Goal: Task Accomplishment & Management: Complete application form

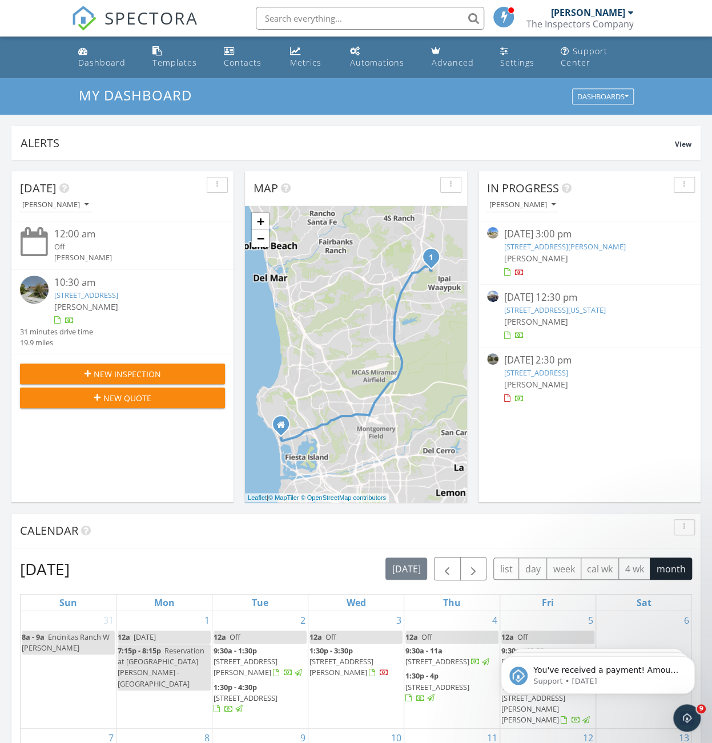
click at [605, 239] on div "09/25/25 3:00 pm" at bounding box center [589, 234] width 171 height 14
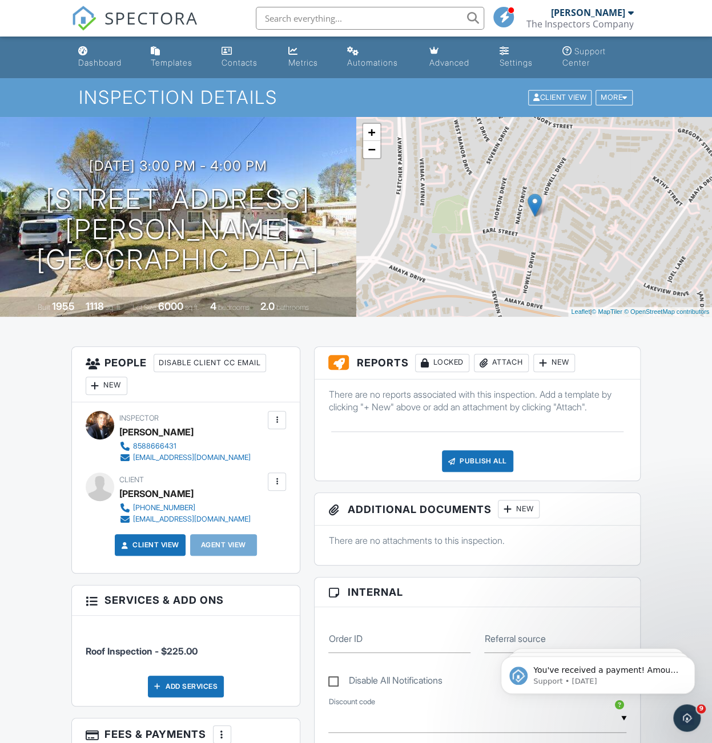
click at [505, 364] on div "Attach" at bounding box center [501, 363] width 55 height 18
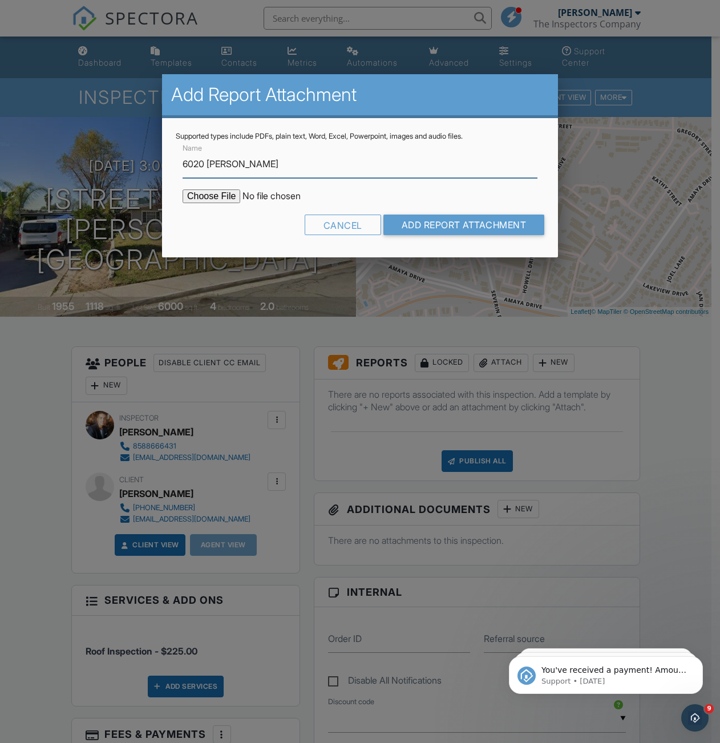
type input "6020 Howell"
click at [184, 192] on input "file" at bounding box center [280, 197] width 194 height 14
type input "C:\fakepath\6020_Howell_9-29-25.pdf"
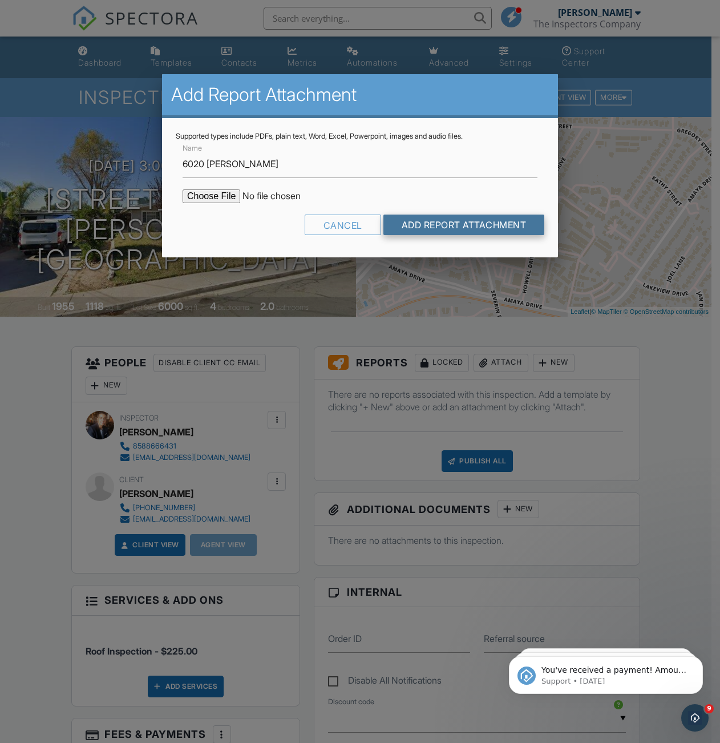
click at [436, 228] on input "Add Report Attachment" at bounding box center [465, 225] width 162 height 21
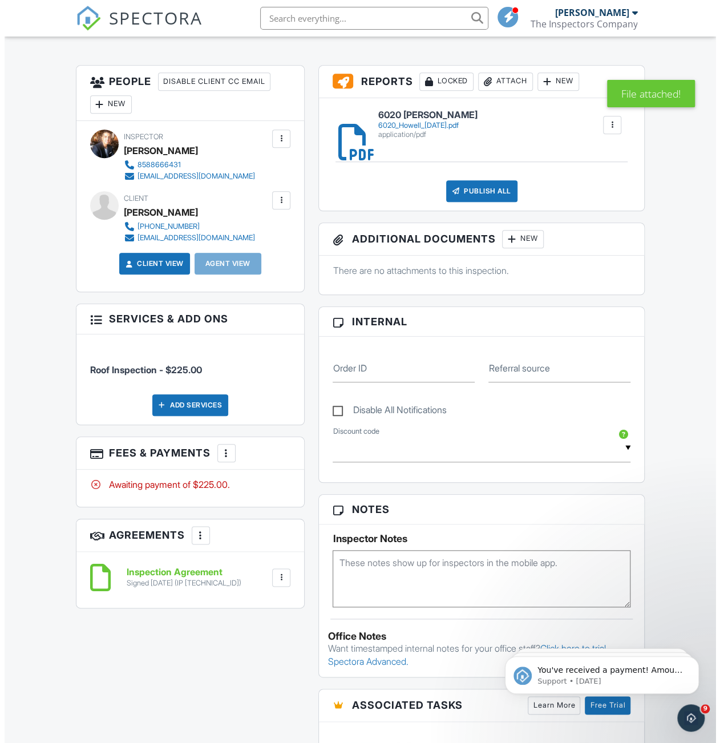
scroll to position [171, 0]
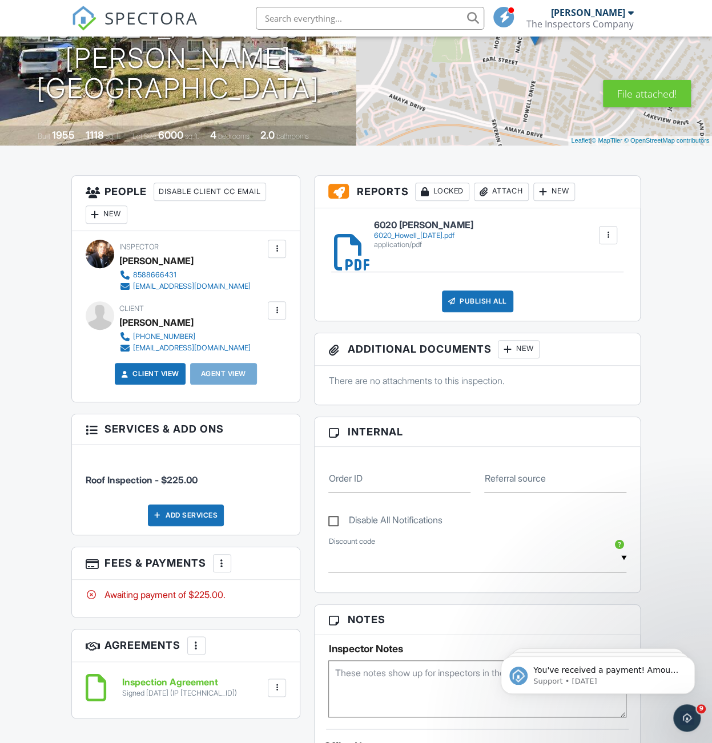
click at [490, 301] on div "Publish All" at bounding box center [477, 302] width 71 height 22
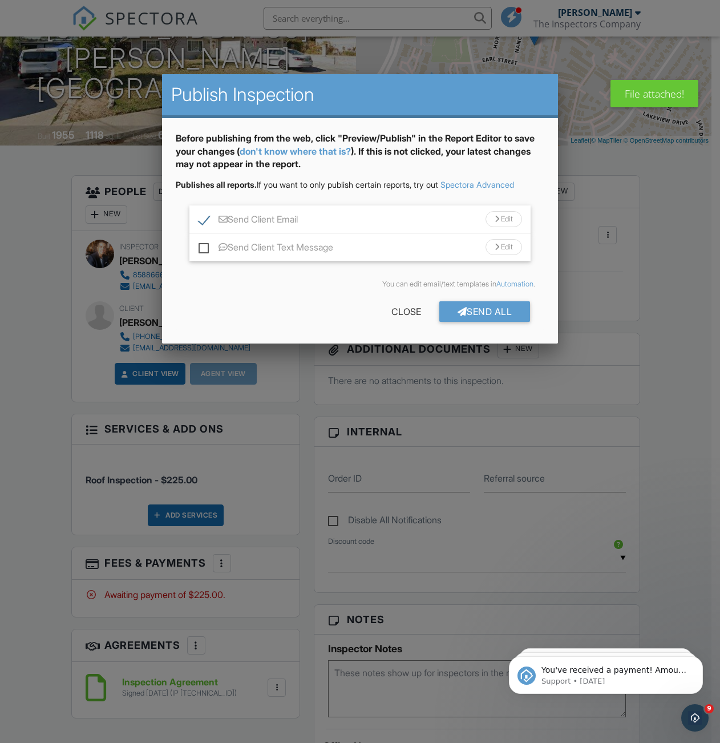
drag, startPoint x: 204, startPoint y: 247, endPoint x: 328, endPoint y: 279, distance: 127.4
click at [204, 247] on label "Send Client Text Message" at bounding box center [266, 249] width 135 height 14
click at [204, 245] on input "Send Client Text Message" at bounding box center [202, 241] width 7 height 7
checkbox input "true"
drag, startPoint x: 466, startPoint y: 310, endPoint x: 474, endPoint y: 311, distance: 7.5
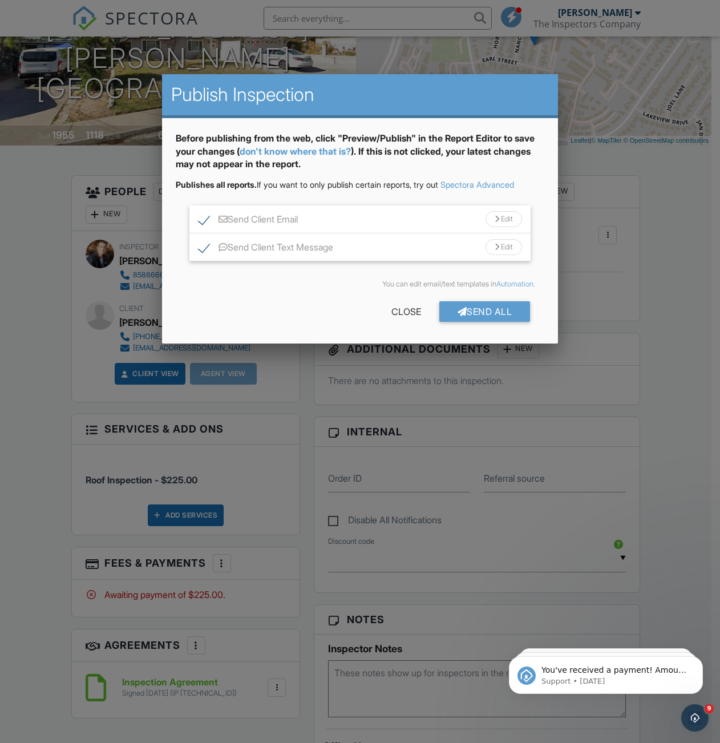
click at [467, 310] on div "Send All" at bounding box center [485, 311] width 91 height 21
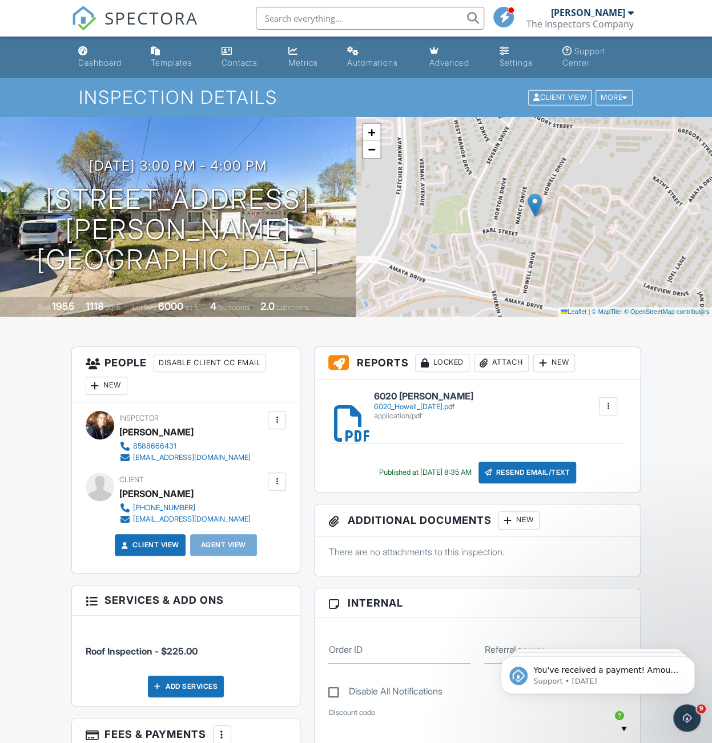
click at [105, 62] on div "Dashboard" at bounding box center [99, 63] width 43 height 10
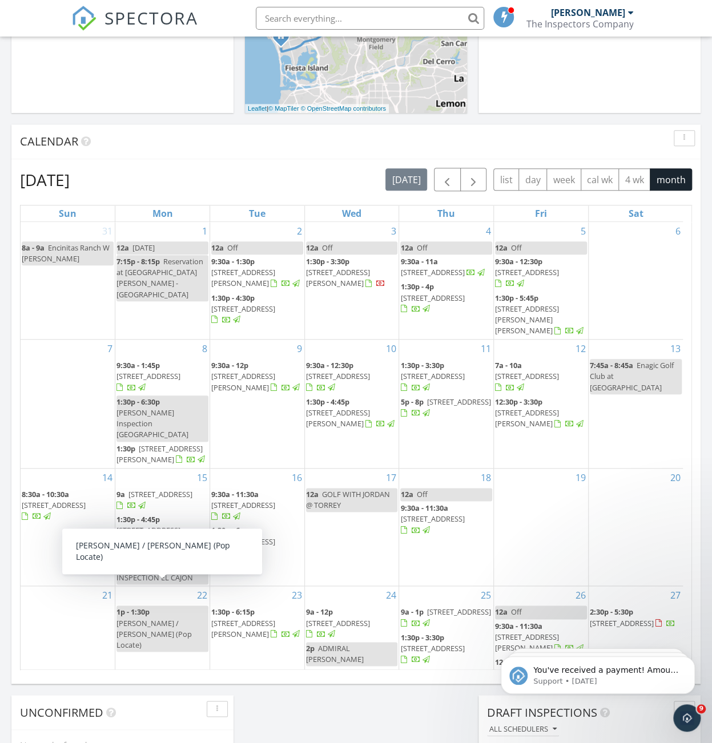
scroll to position [114, 0]
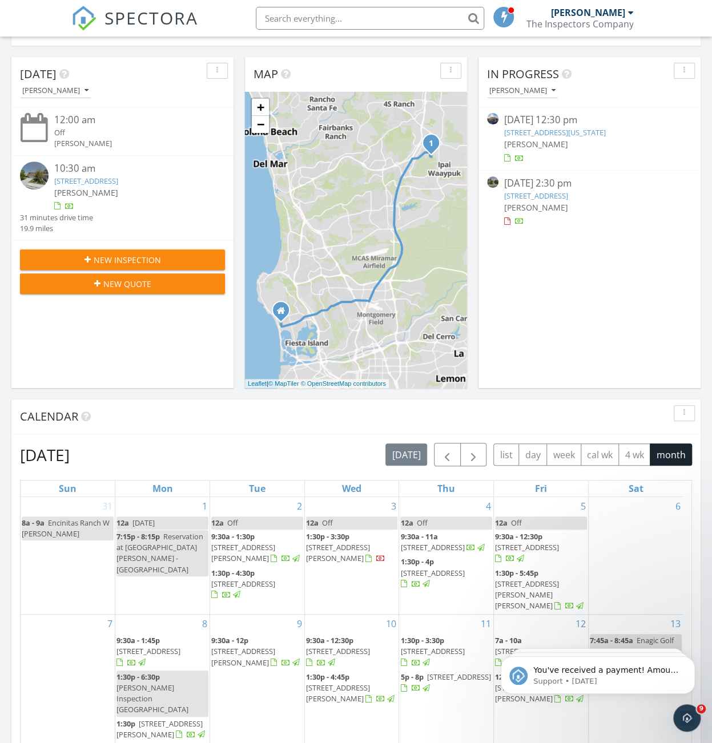
click at [524, 144] on span "[PERSON_NAME]" at bounding box center [536, 144] width 64 height 11
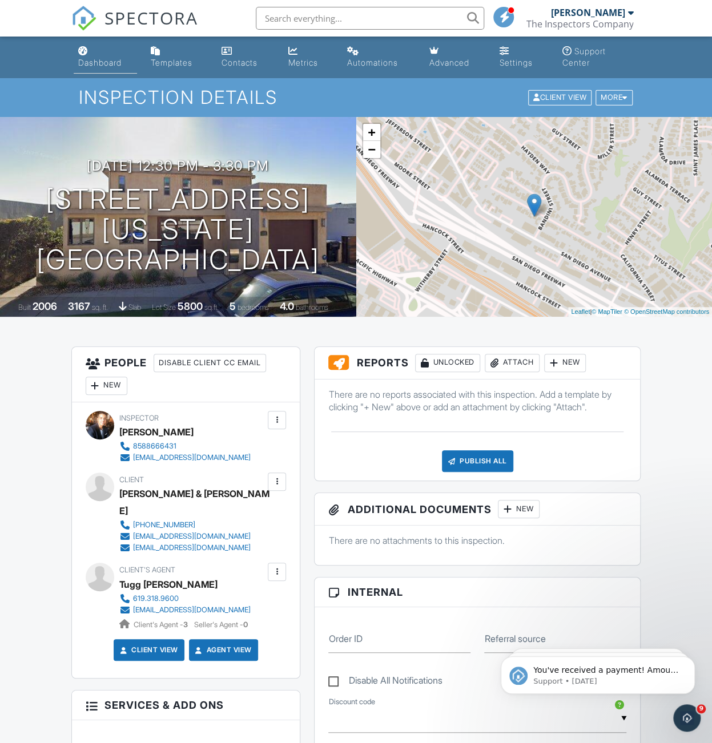
click at [106, 63] on div "Dashboard" at bounding box center [99, 63] width 43 height 10
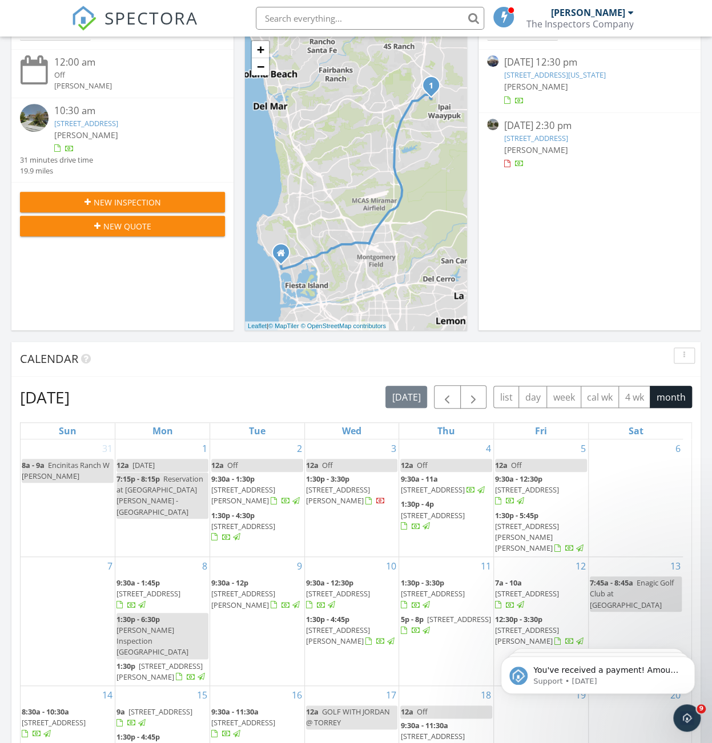
scroll to position [21, 0]
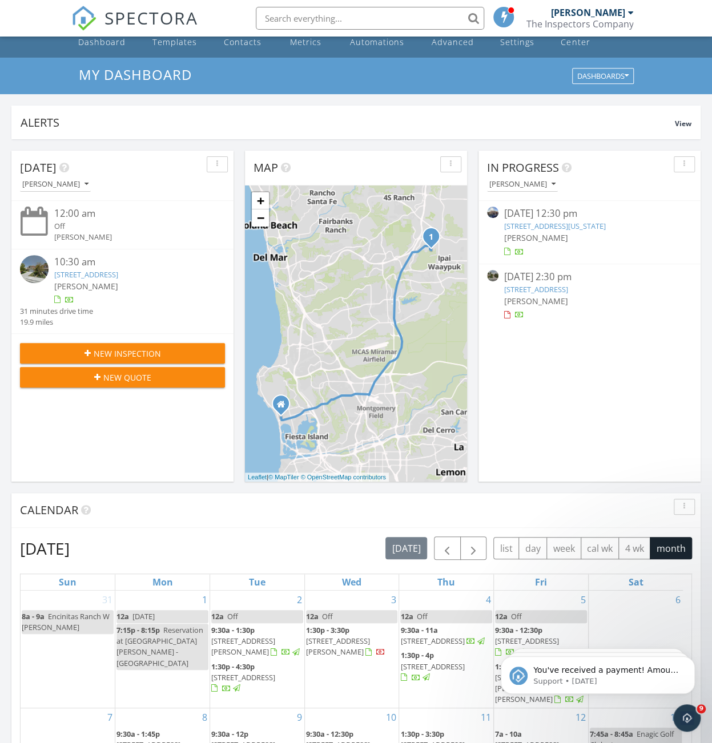
click at [588, 232] on div "[PERSON_NAME]" at bounding box center [589, 238] width 171 height 12
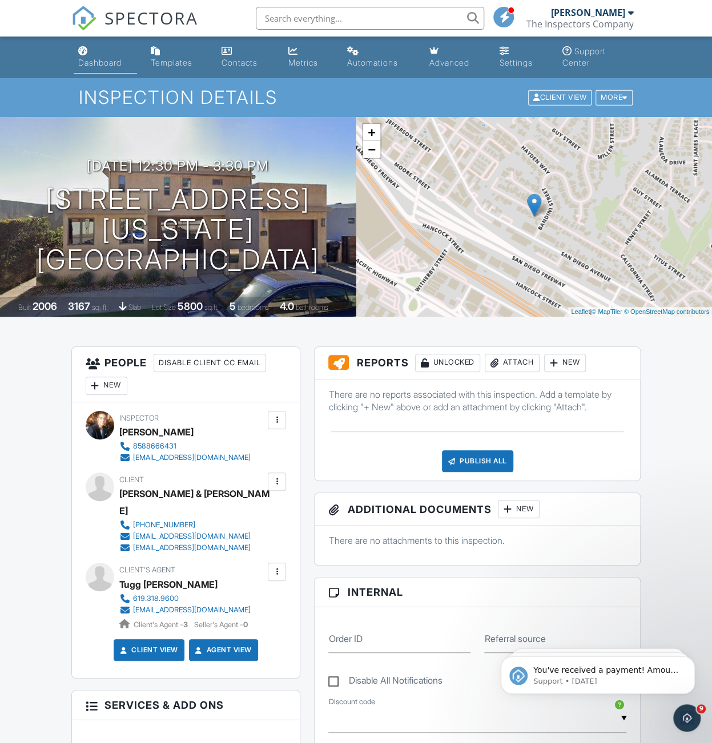
click at [115, 60] on div "Dashboard" at bounding box center [99, 63] width 43 height 10
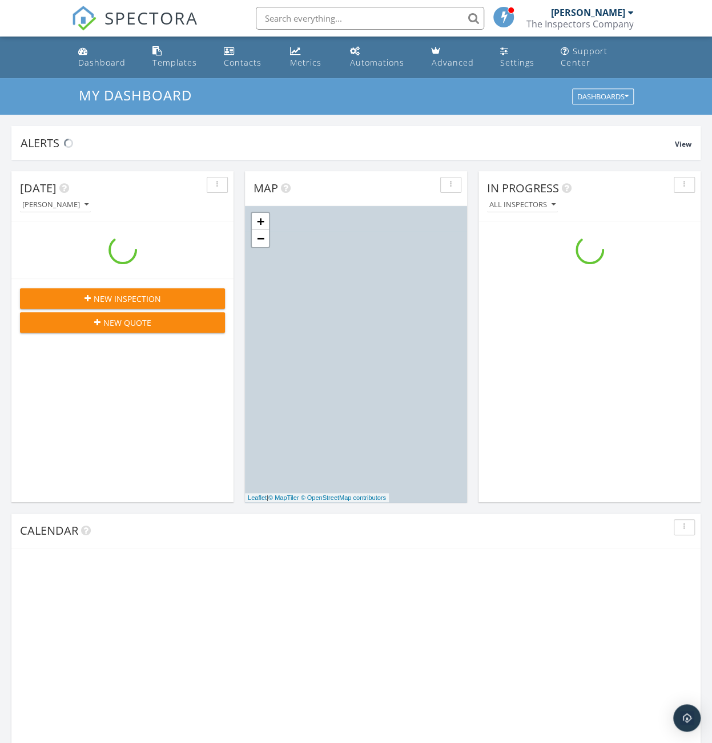
scroll to position [1056, 729]
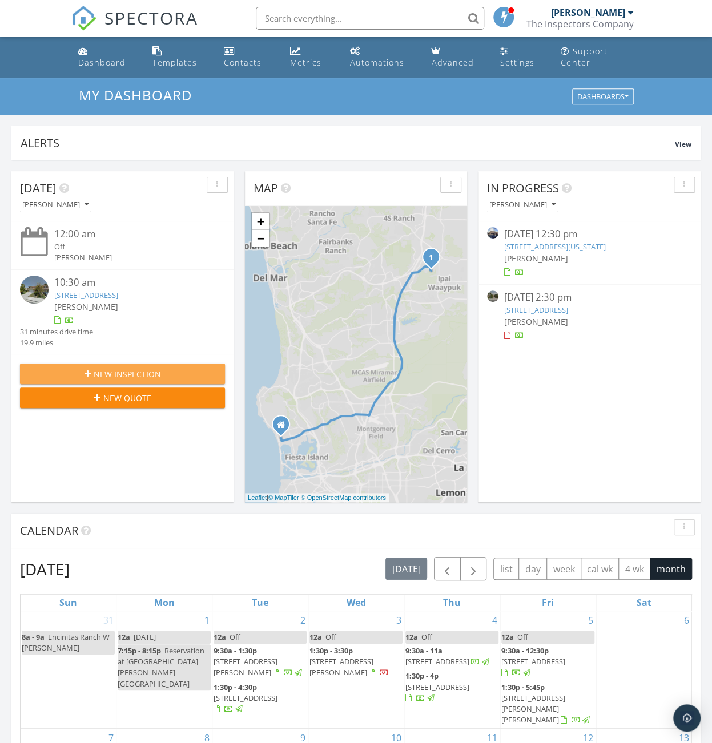
click at [115, 373] on span "New Inspection" at bounding box center [127, 374] width 67 height 12
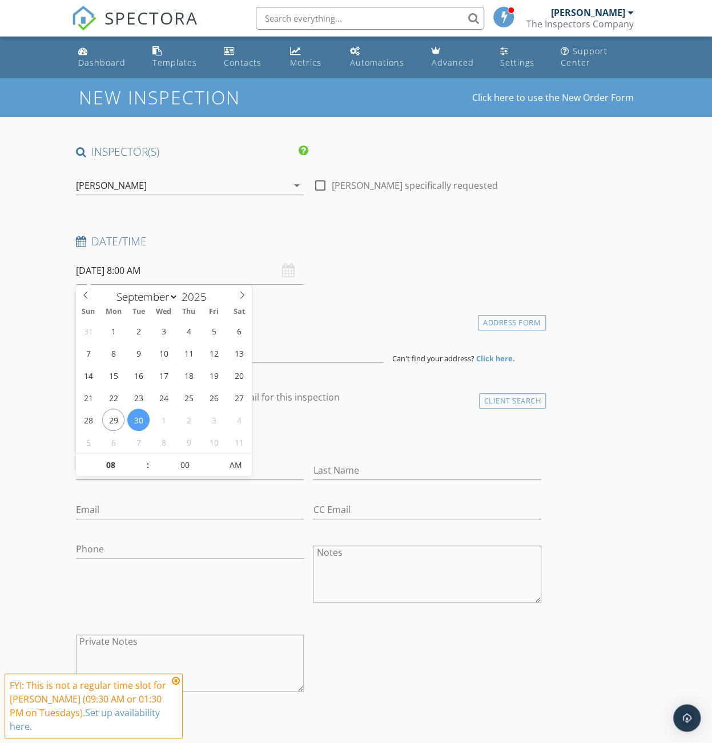
click at [119, 270] on input "[DATE] 8:00 AM" at bounding box center [190, 271] width 228 height 28
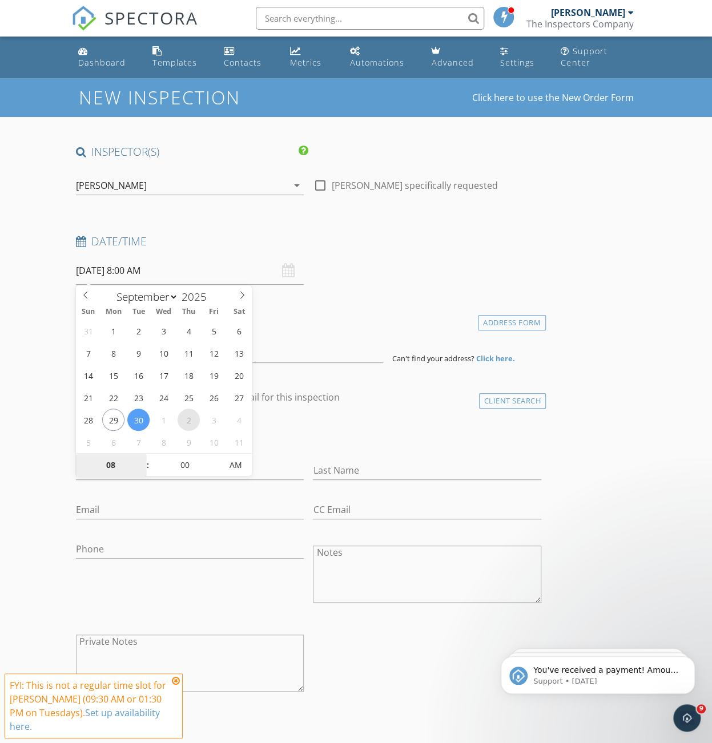
select select "9"
type input "[DATE] 8:00 AM"
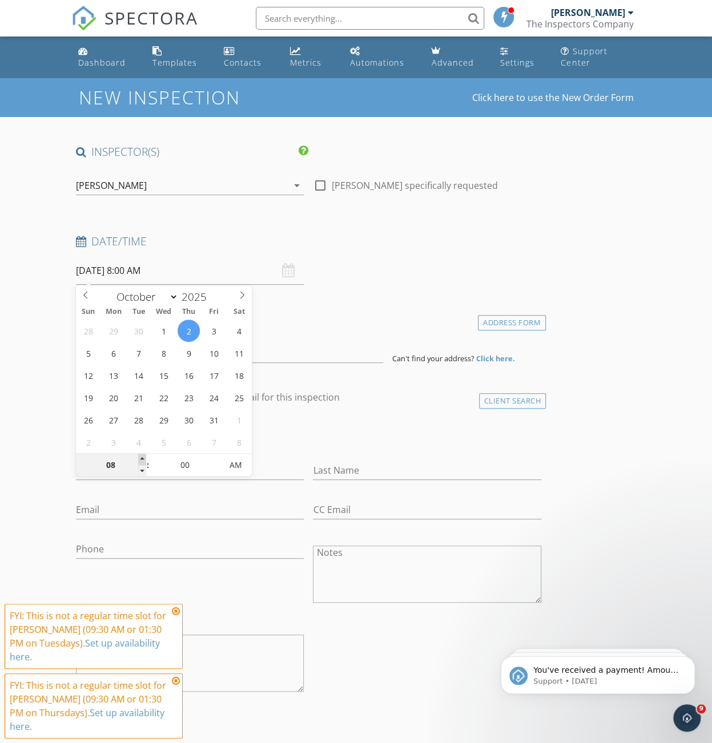
type input "09"
type input "[DATE] 9:00 AM"
click at [141, 457] on span at bounding box center [142, 459] width 8 height 11
type input "10"
type input "[DATE] 10:00 AM"
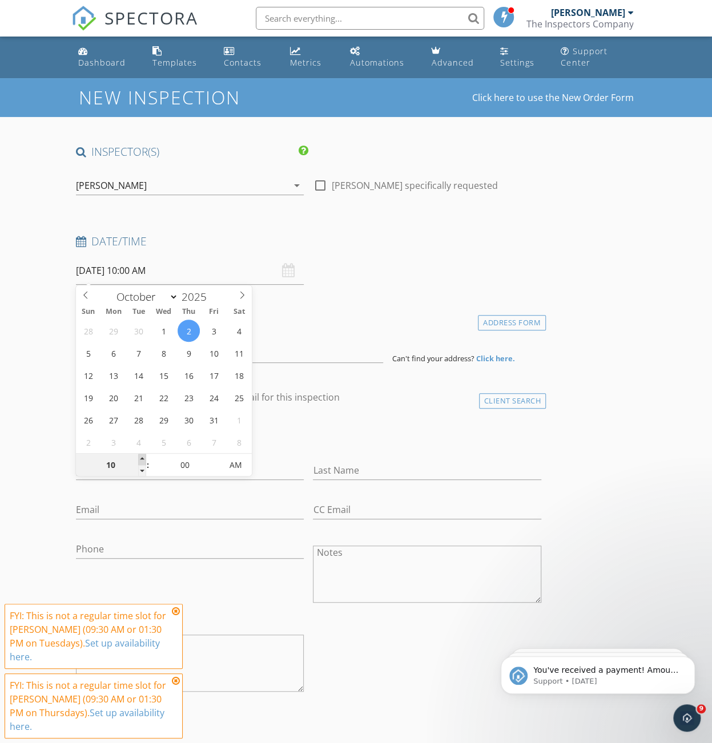
click at [142, 457] on span at bounding box center [142, 459] width 8 height 11
type input "11"
type input "[DATE] 11:00 AM"
click at [142, 457] on span at bounding box center [142, 459] width 8 height 11
type input "12"
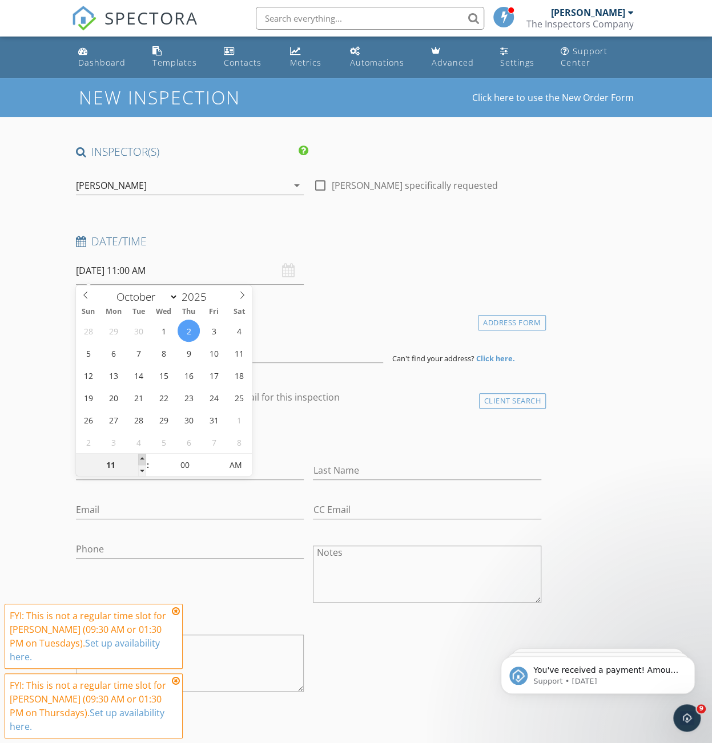
type input "[DATE] 12:00 PM"
click at [142, 457] on span at bounding box center [142, 459] width 8 height 11
type input "01"
type input "[DATE] 1:00 PM"
click at [143, 457] on span at bounding box center [142, 459] width 8 height 11
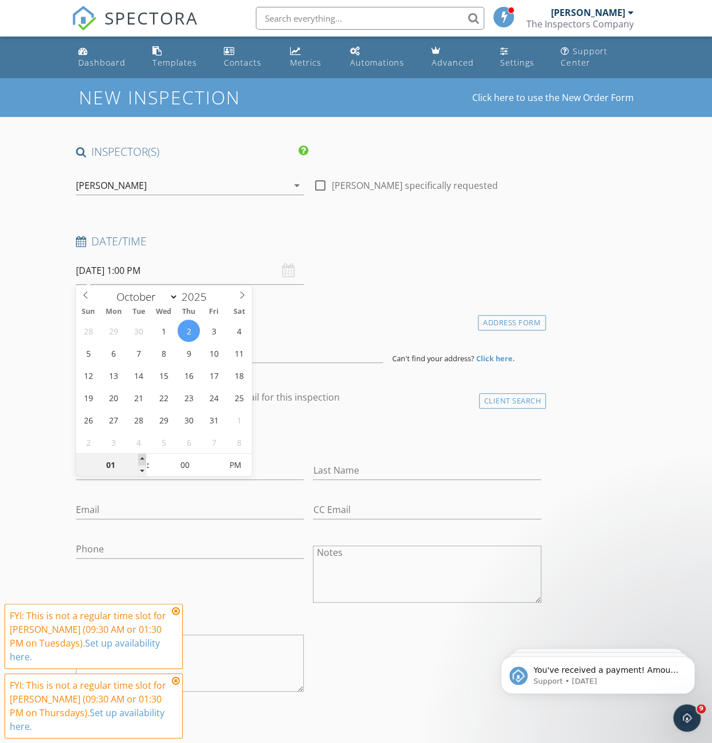
type input "02"
type input "[DATE] 2:00 PM"
click at [143, 457] on span at bounding box center [142, 459] width 8 height 11
type input "03"
type input "[DATE] 3:00 PM"
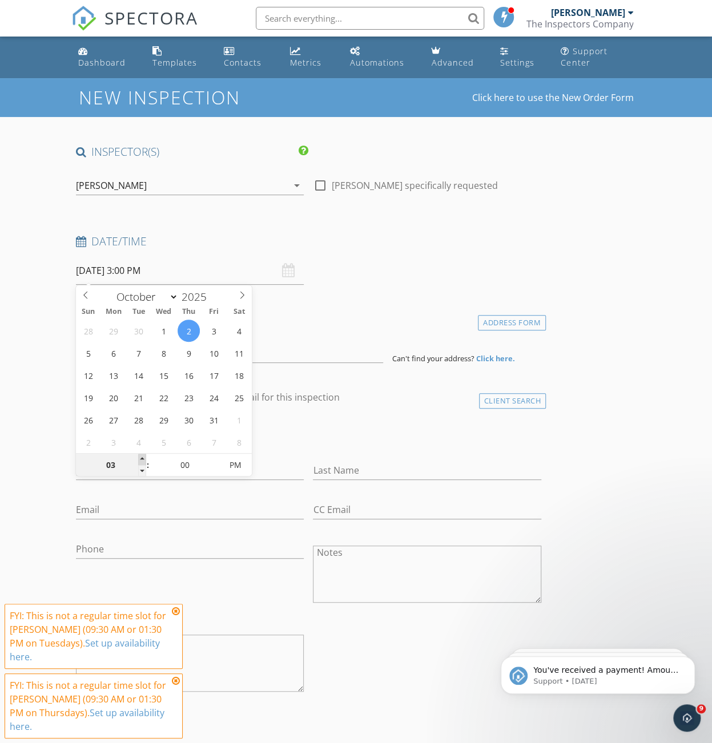
click at [143, 457] on span at bounding box center [142, 459] width 8 height 11
type input "04"
type input "[DATE] 4:00 PM"
click at [143, 457] on span at bounding box center [142, 459] width 8 height 11
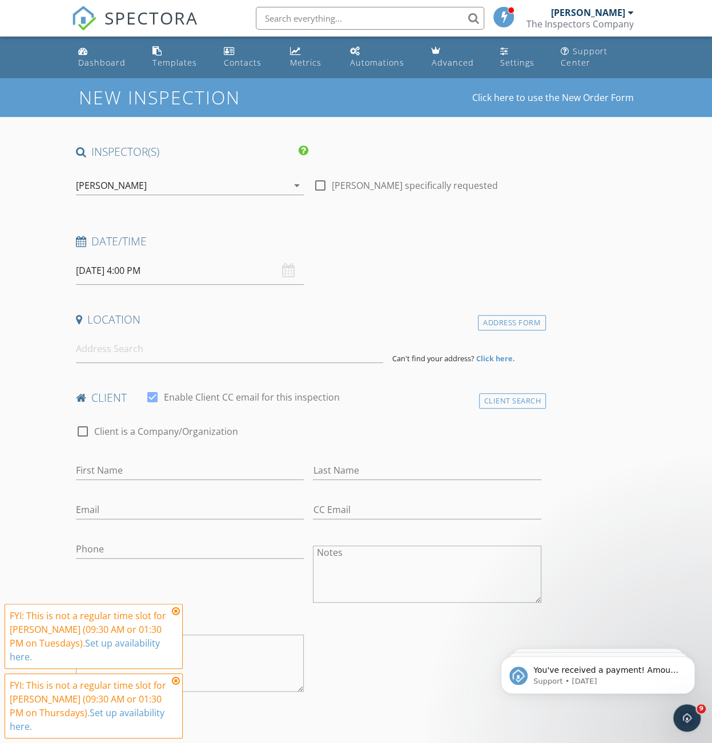
click at [120, 350] on input at bounding box center [229, 349] width 307 height 28
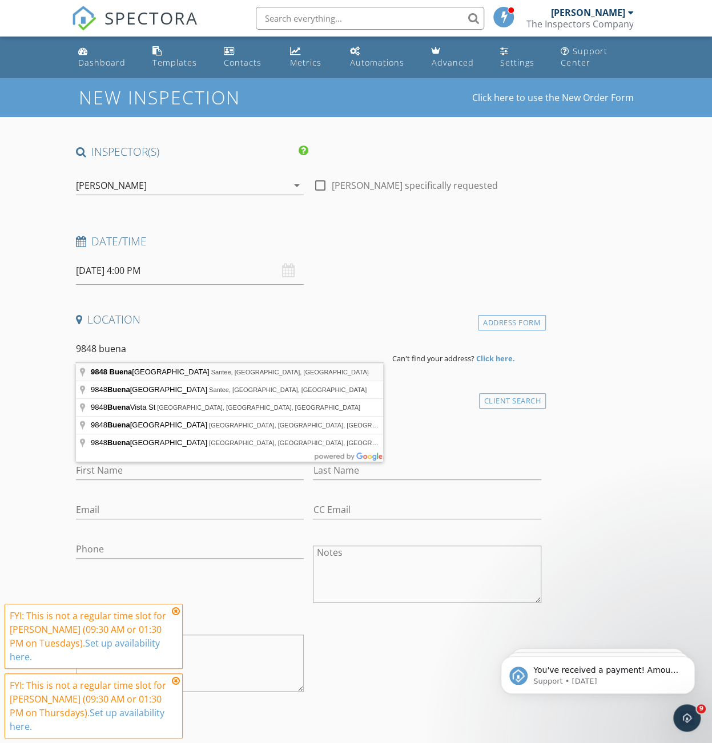
type input "[STREET_ADDRESS]"
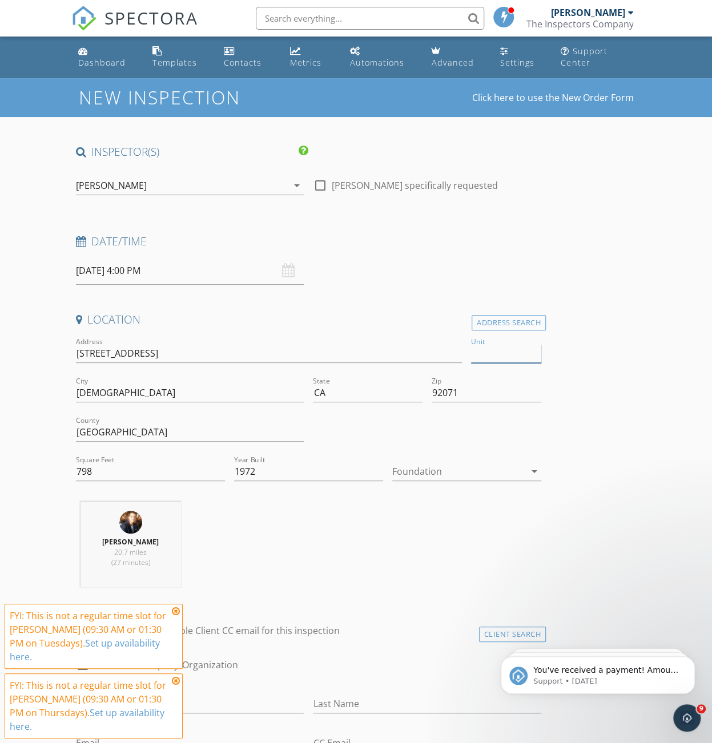
click at [500, 353] on input "Unit" at bounding box center [506, 353] width 70 height 19
type input "3"
click at [485, 252] on div "Date/Time" at bounding box center [308, 245] width 474 height 23
type input "903"
type input "1972"
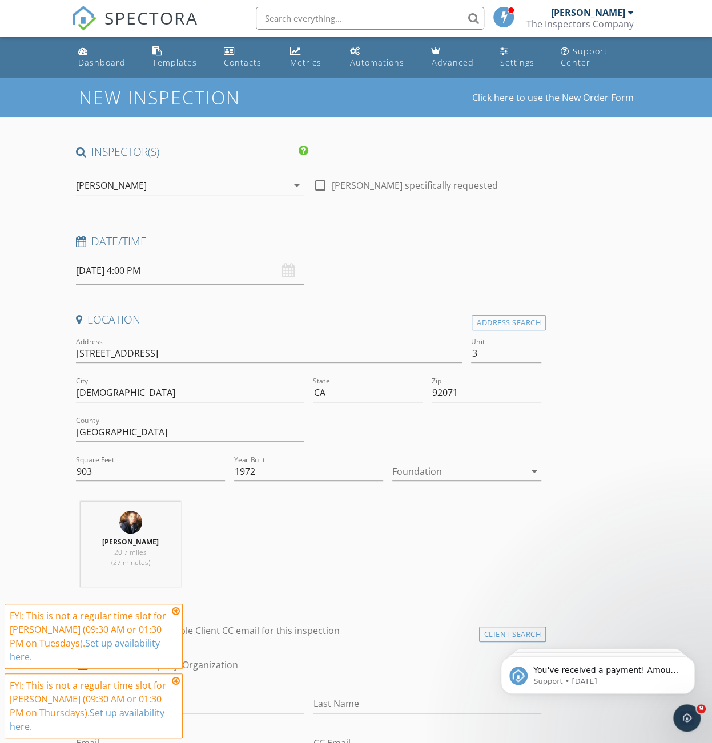
drag, startPoint x: 408, startPoint y: 468, endPoint x: 410, endPoint y: 474, distance: 6.1
click at [408, 468] on div at bounding box center [458, 471] width 133 height 18
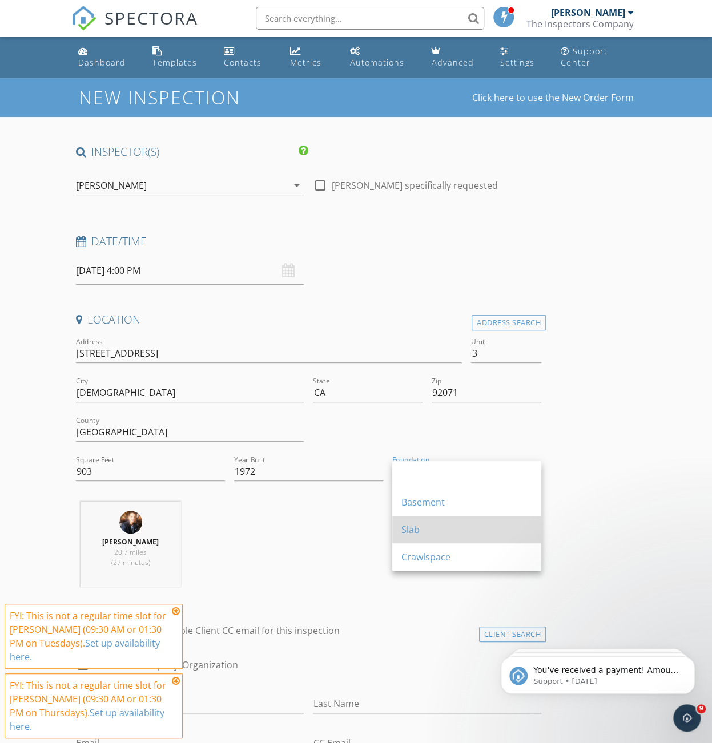
click at [428, 525] on div "Slab" at bounding box center [466, 530] width 131 height 14
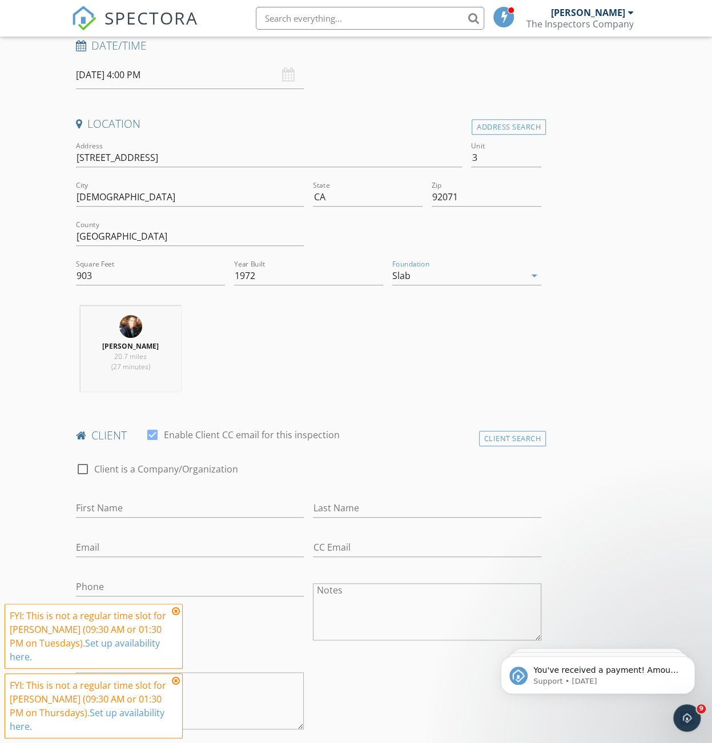
scroll to position [285, 0]
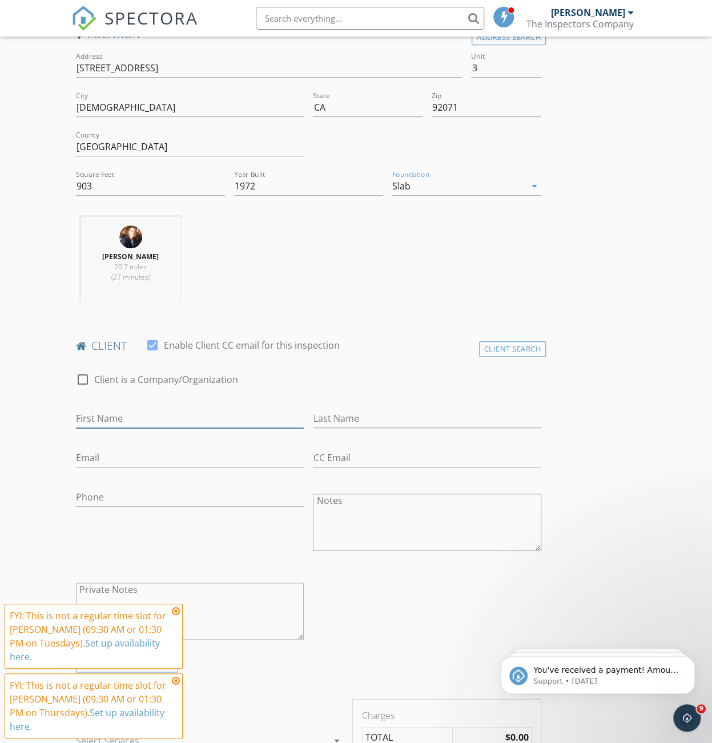
click at [214, 409] on input "First Name" at bounding box center [190, 418] width 228 height 19
type input "Sarai"
type input "[PERSON_NAME]"
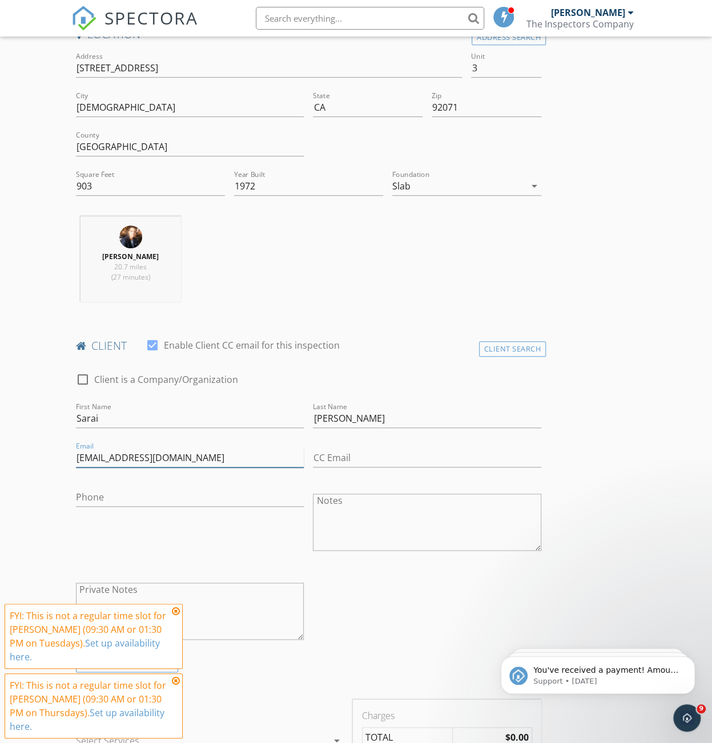
drag, startPoint x: 199, startPoint y: 460, endPoint x: 55, endPoint y: 448, distance: 144.4
type input "[EMAIL_ADDRESS][DOMAIN_NAME]"
click at [134, 506] on div "Phone" at bounding box center [190, 503] width 228 height 30
click at [135, 499] on input "Phone" at bounding box center [190, 497] width 228 height 19
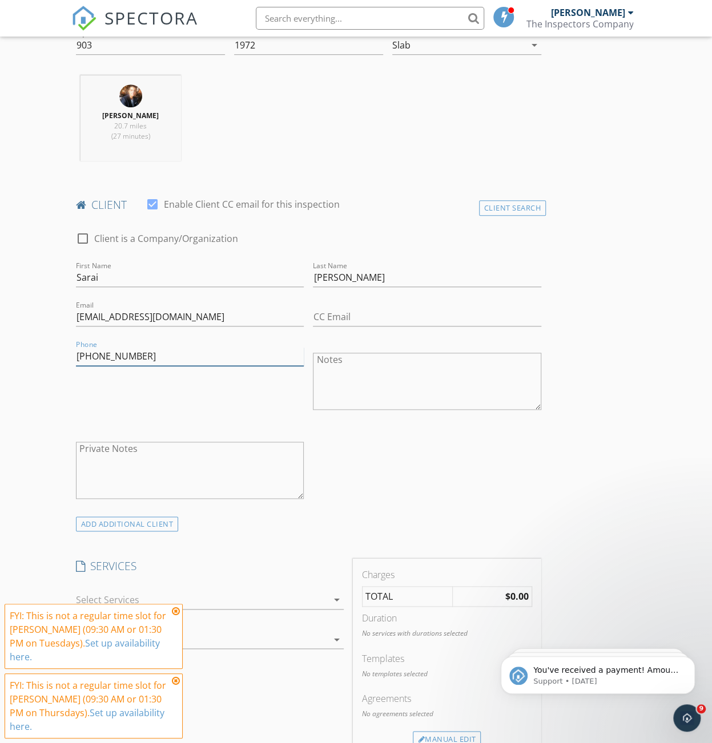
scroll to position [571, 0]
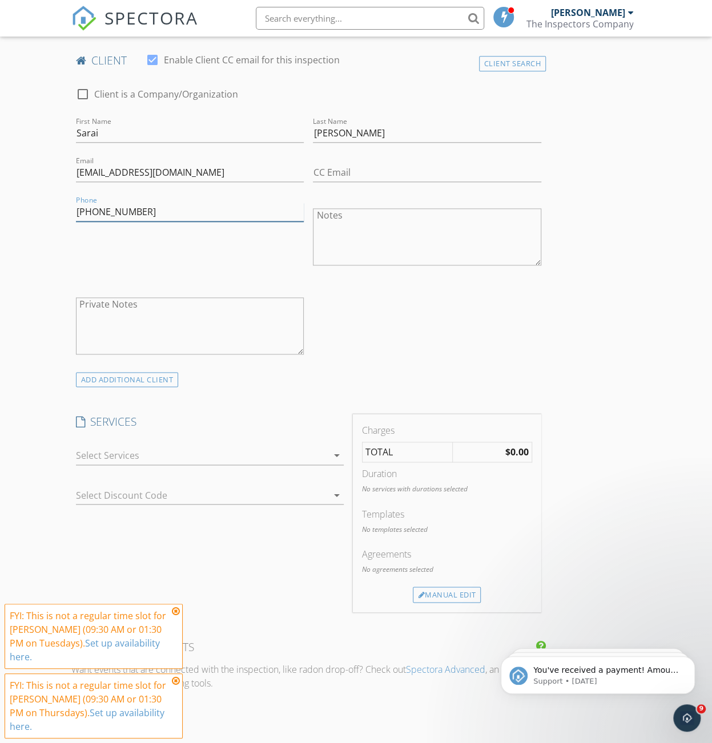
type input "[PHONE_NUMBER]"
click at [97, 454] on div at bounding box center [202, 455] width 252 height 18
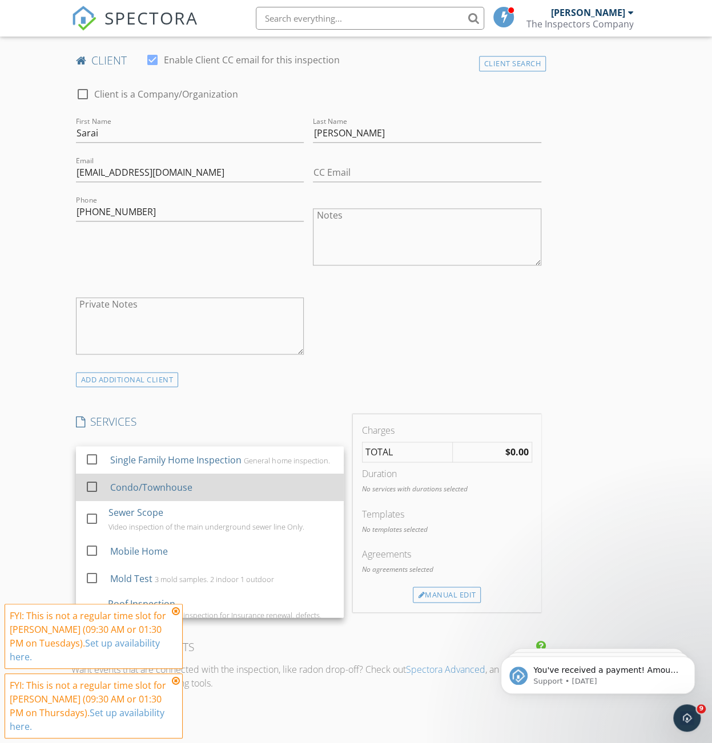
click at [103, 497] on div "check_box_outline_blank" at bounding box center [95, 488] width 21 height 26
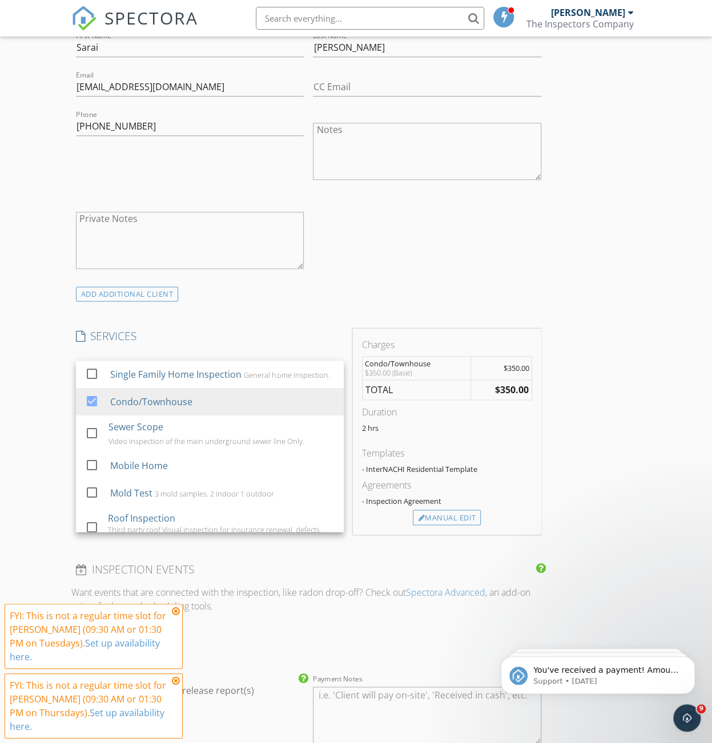
scroll to position [742, 0]
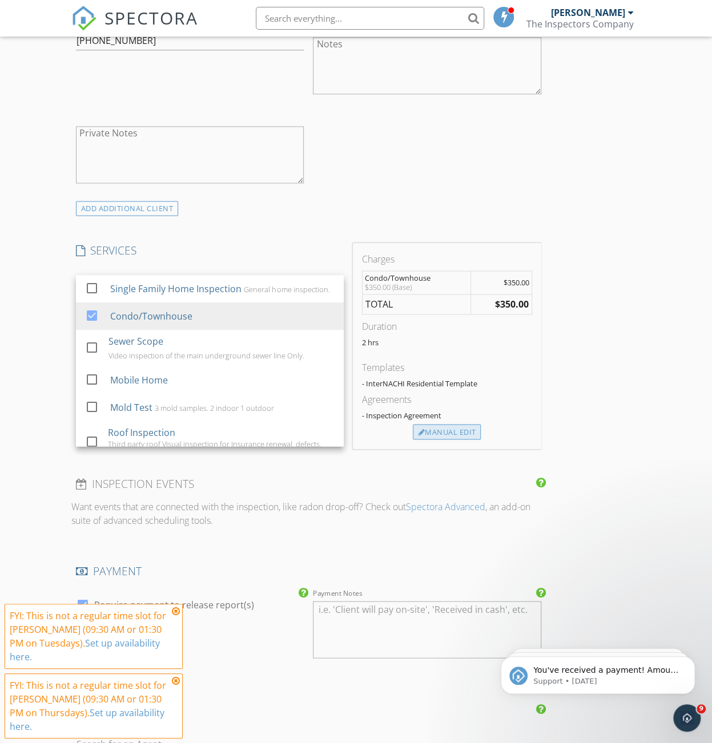
click at [448, 424] on div "Manual Edit" at bounding box center [447, 432] width 68 height 16
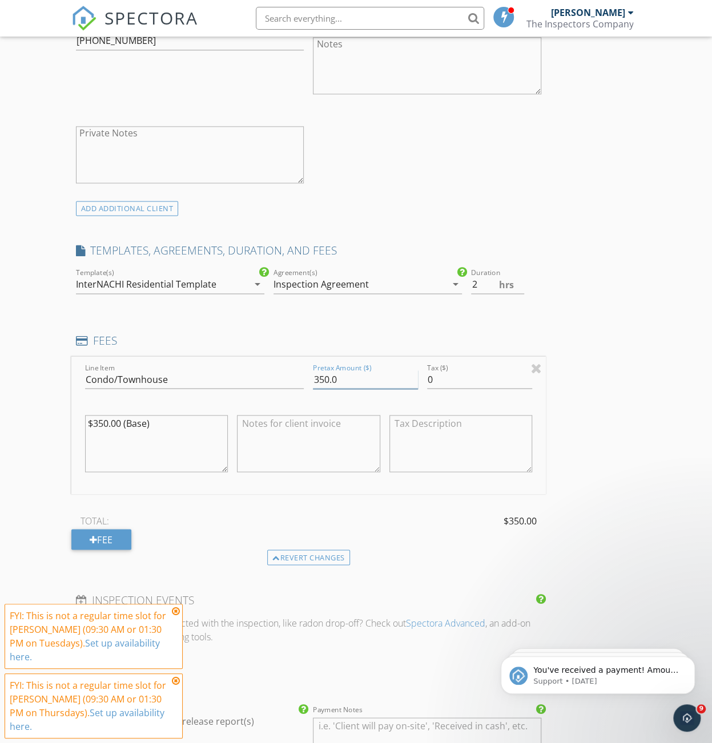
drag, startPoint x: 344, startPoint y: 377, endPoint x: 281, endPoint y: 370, distance: 62.6
click at [281, 370] on div "Line Item Condo/Townhouse Pretax Amount ($) 350.0 Tax ($) 0 $350.00 (Base)" at bounding box center [308, 425] width 474 height 138
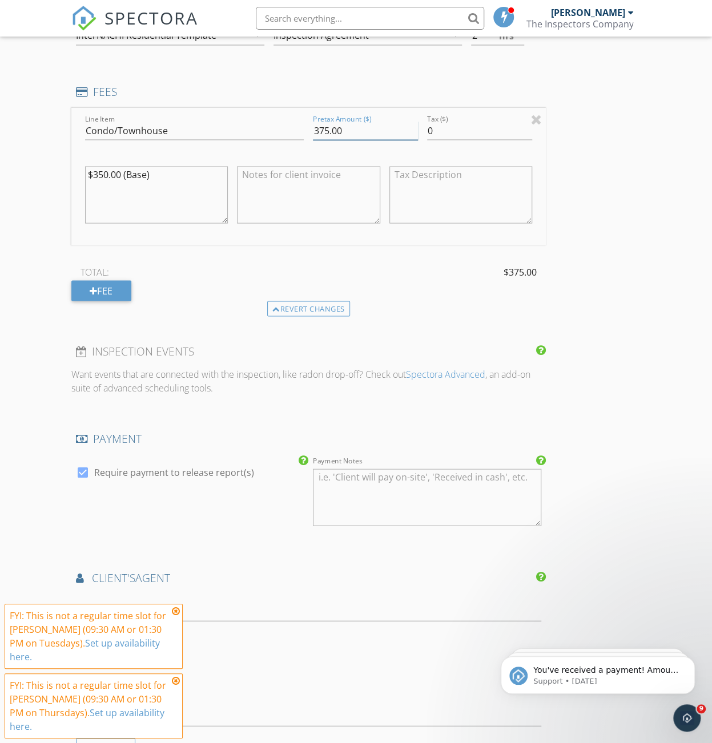
scroll to position [1028, 0]
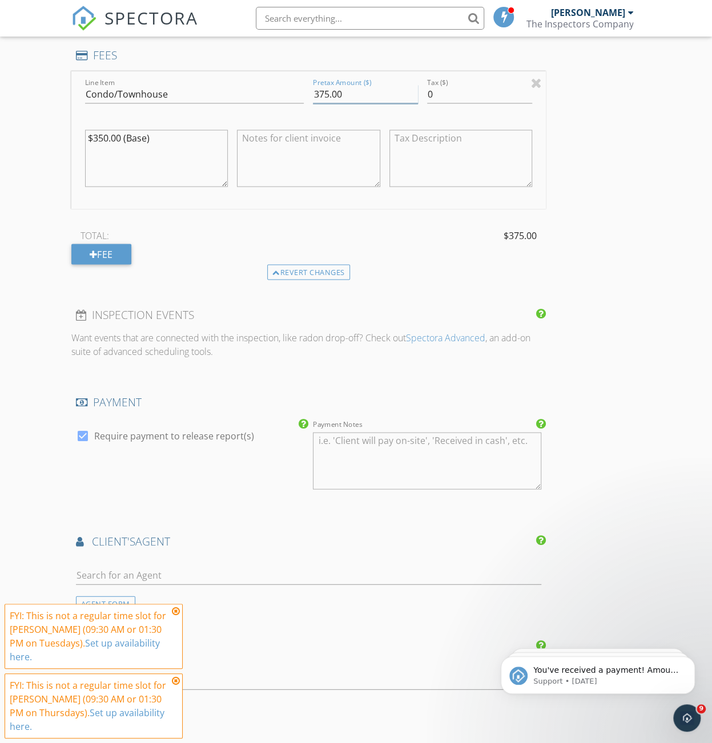
type input "375.00"
click at [122, 580] on input "text" at bounding box center [308, 575] width 465 height 19
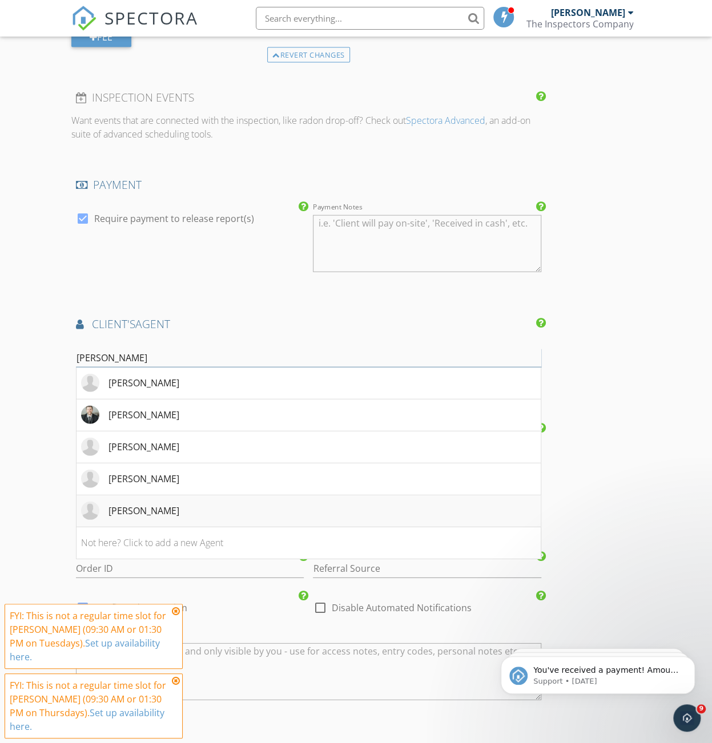
scroll to position [1256, 0]
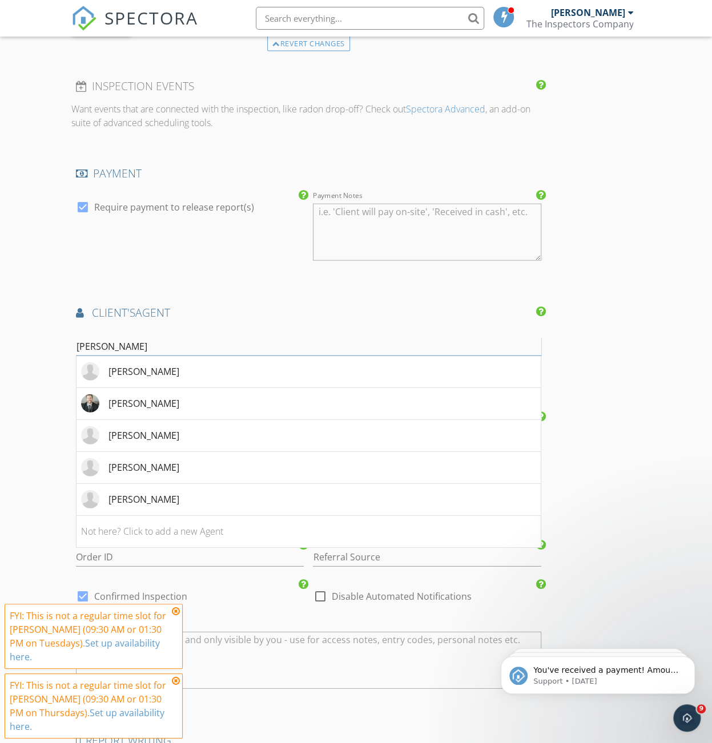
type input "andrew"
click at [146, 532] on li "Not here? Click to add a new Agent" at bounding box center [308, 532] width 464 height 32
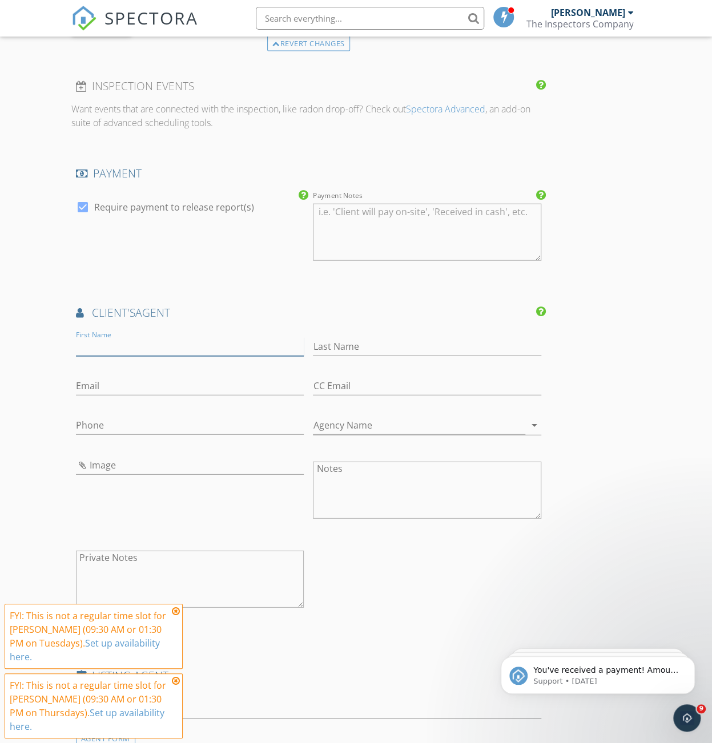
click at [142, 344] on input "First Name" at bounding box center [190, 346] width 228 height 19
type input "Andrew"
type input "Santiago"
click at [99, 382] on input "Email" at bounding box center [190, 386] width 228 height 19
paste input "santiago.andrew@hotmail.com"
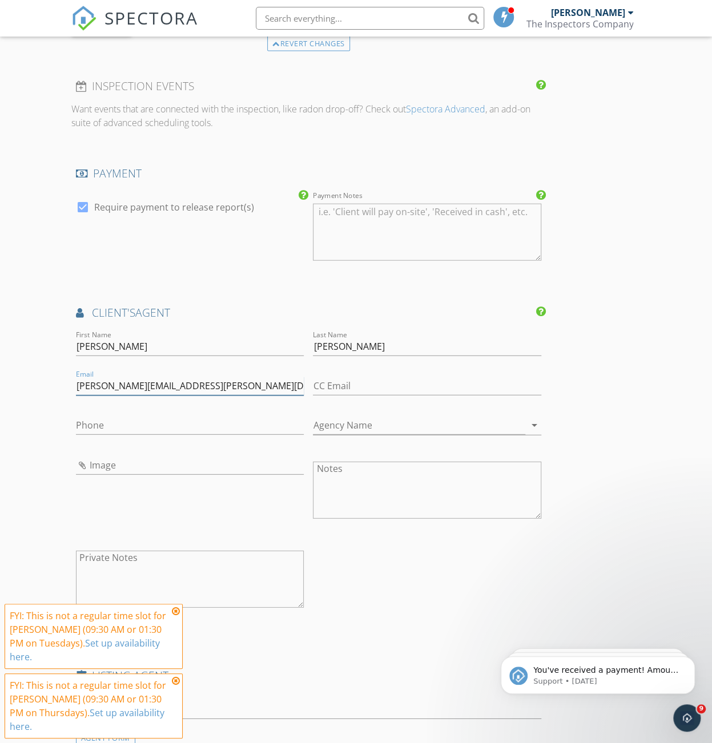
type input "santiago.andrew@hotmail.com"
click at [109, 421] on input "Phone" at bounding box center [190, 425] width 228 height 19
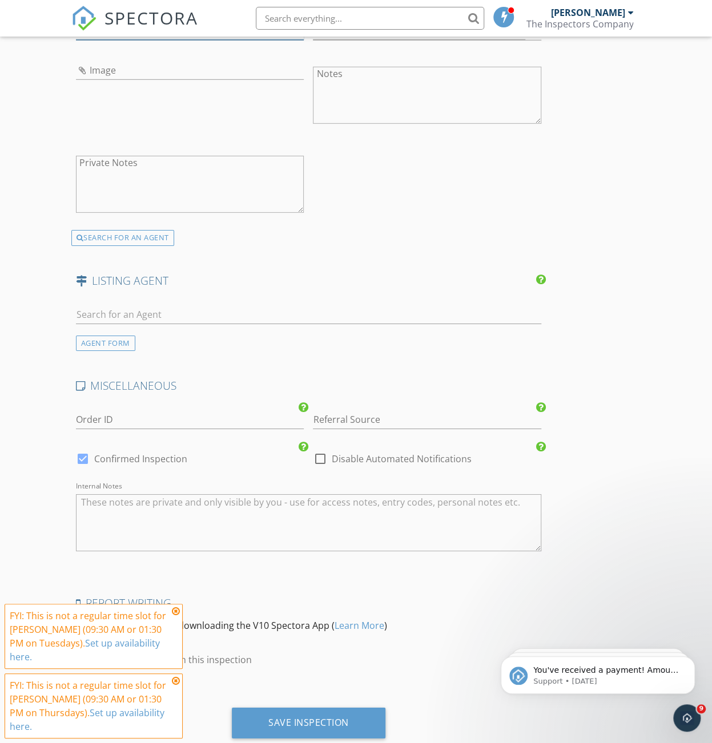
scroll to position [1678, 0]
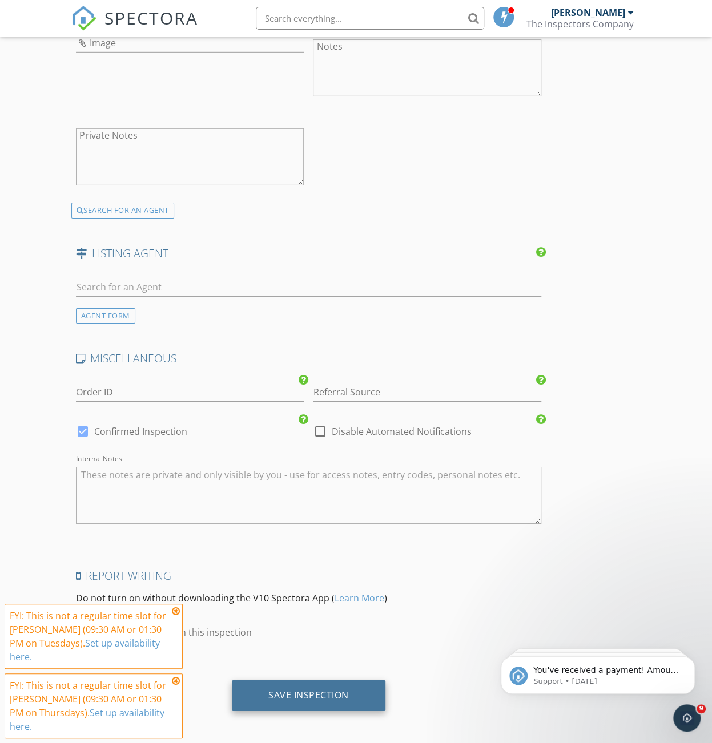
type input "619-758-5707"
click at [311, 694] on div "Save Inspection" at bounding box center [308, 695] width 80 height 11
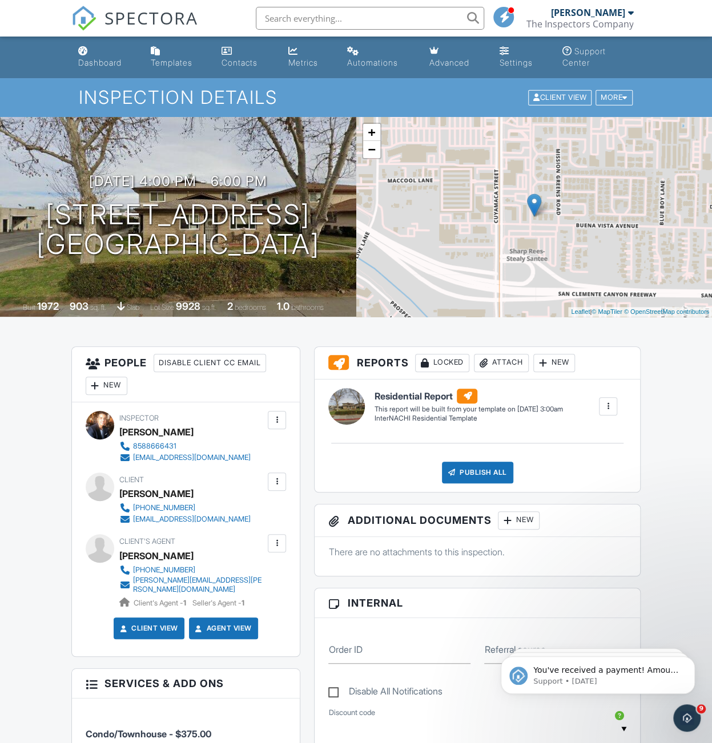
click at [92, 59] on div "Dashboard" at bounding box center [99, 63] width 43 height 10
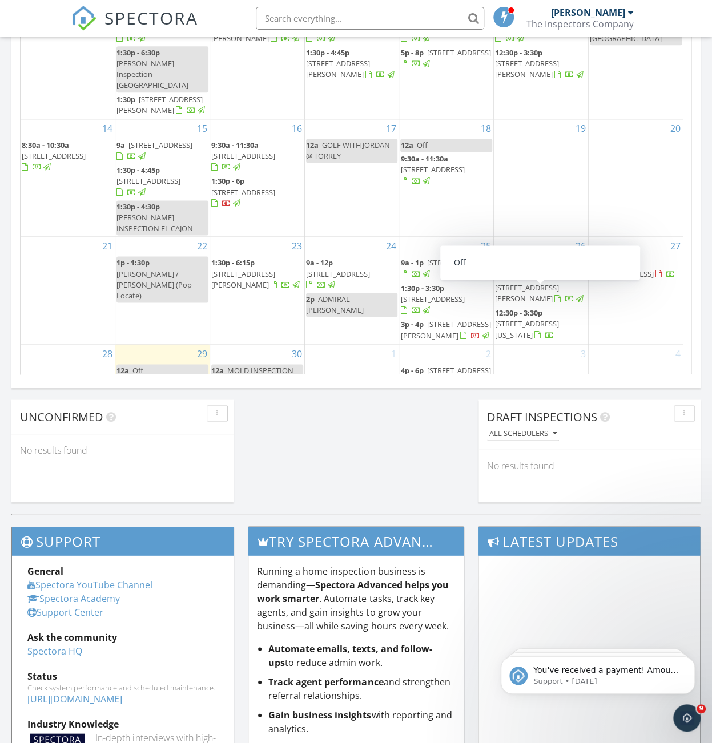
scroll to position [82, 0]
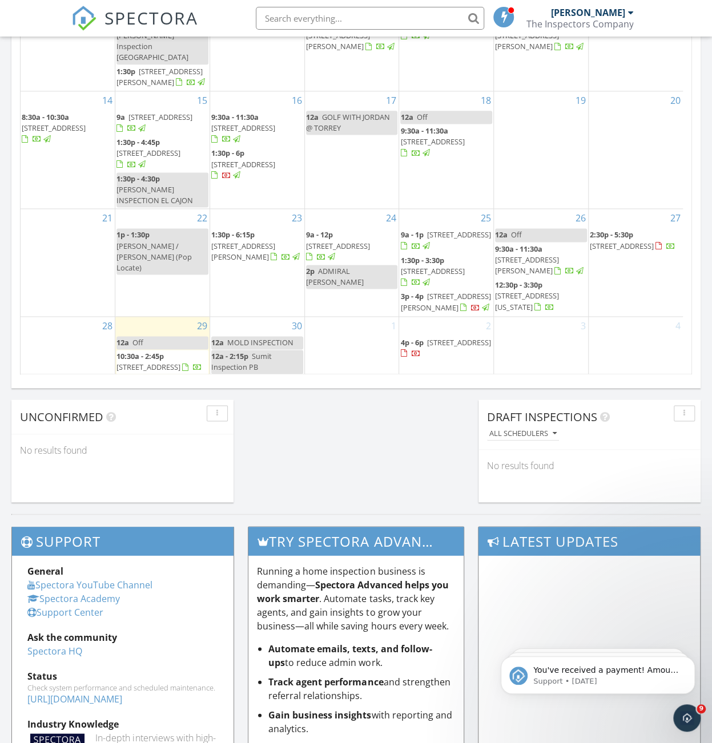
click at [349, 333] on div "1" at bounding box center [352, 346] width 94 height 59
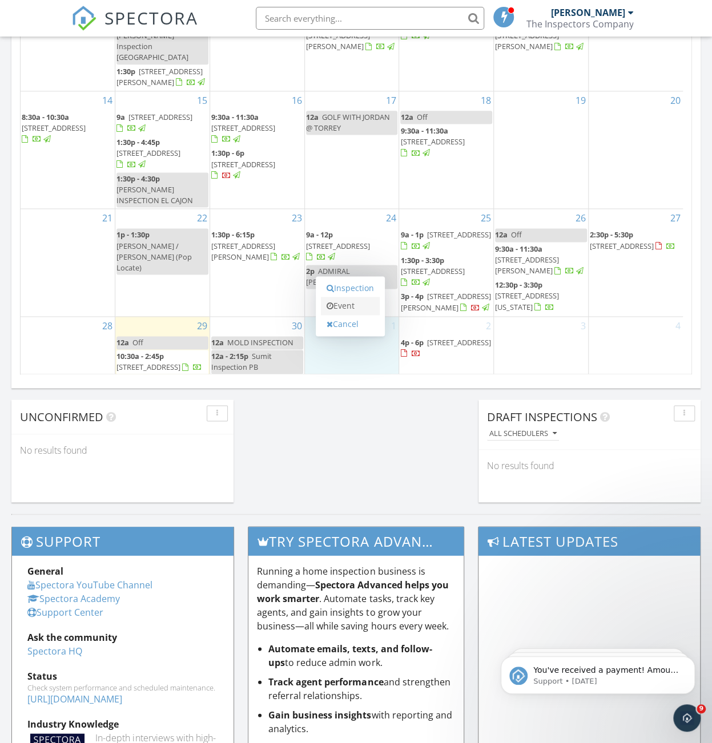
click at [344, 308] on link "Event" at bounding box center [350, 306] width 59 height 18
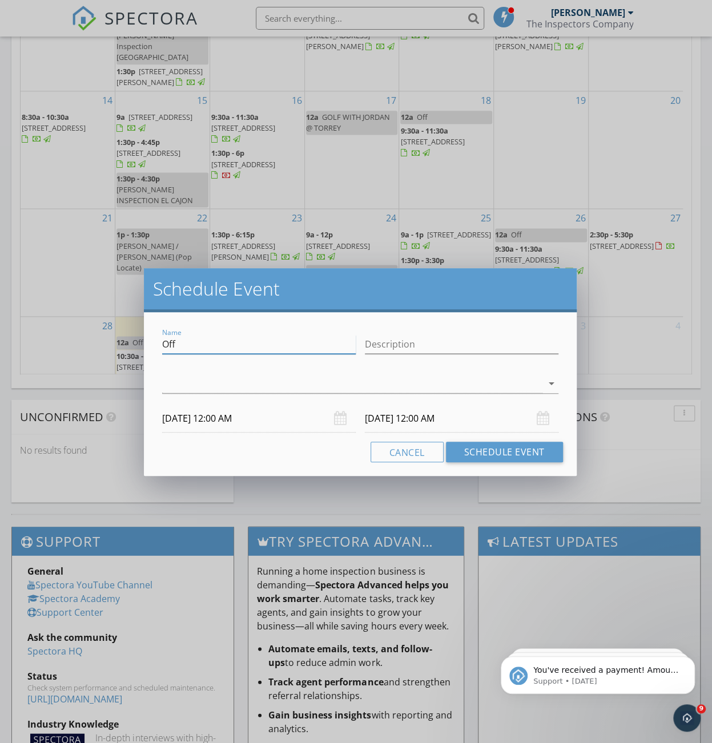
drag, startPoint x: 156, startPoint y: 347, endPoint x: 130, endPoint y: 347, distance: 26.3
click at [131, 347] on div "Schedule Event Name Off Description arrow_drop_down [DATE] 12:00 AM [DATE] 12:0…" at bounding box center [356, 371] width 712 height 743
type input "balboa golf 11 am"
click at [232, 387] on div at bounding box center [352, 383] width 380 height 19
click at [192, 401] on div "check_box_outline_blank [PERSON_NAME]" at bounding box center [215, 392] width 89 height 23
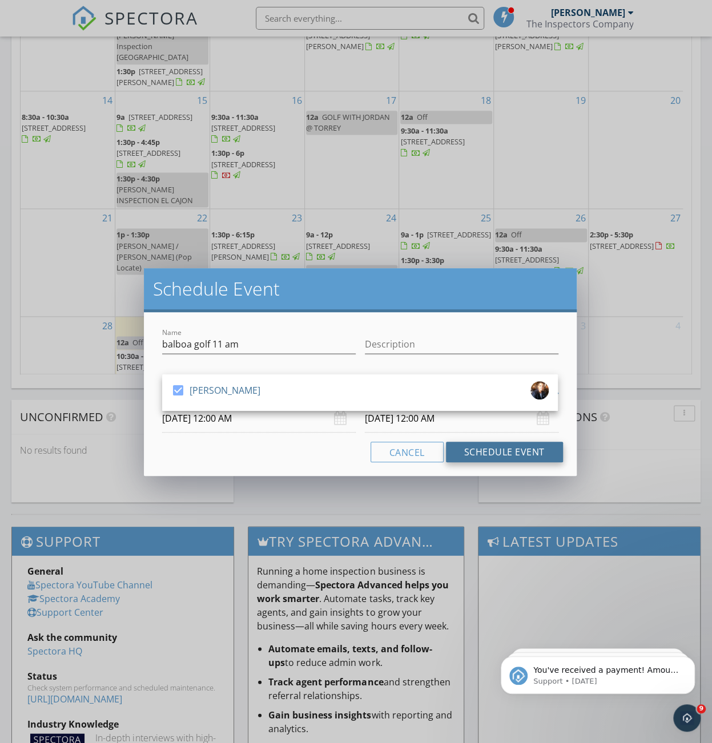
drag, startPoint x: 491, startPoint y: 446, endPoint x: 504, endPoint y: 460, distance: 18.2
click at [491, 446] on button "Schedule Event" at bounding box center [504, 452] width 117 height 21
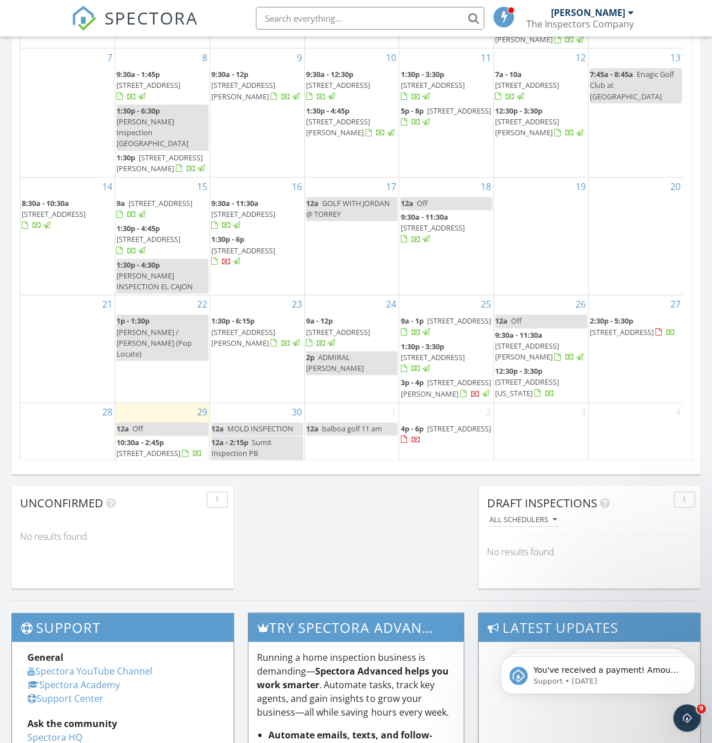
scroll to position [653, 0]
